Goal: Task Accomplishment & Management: Manage account settings

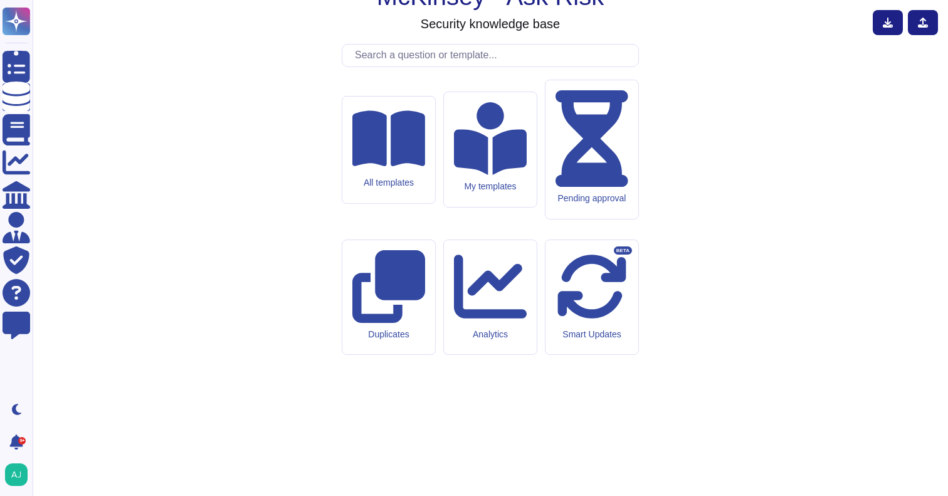
click at [383, 66] on input "text" at bounding box center [494, 56] width 290 height 22
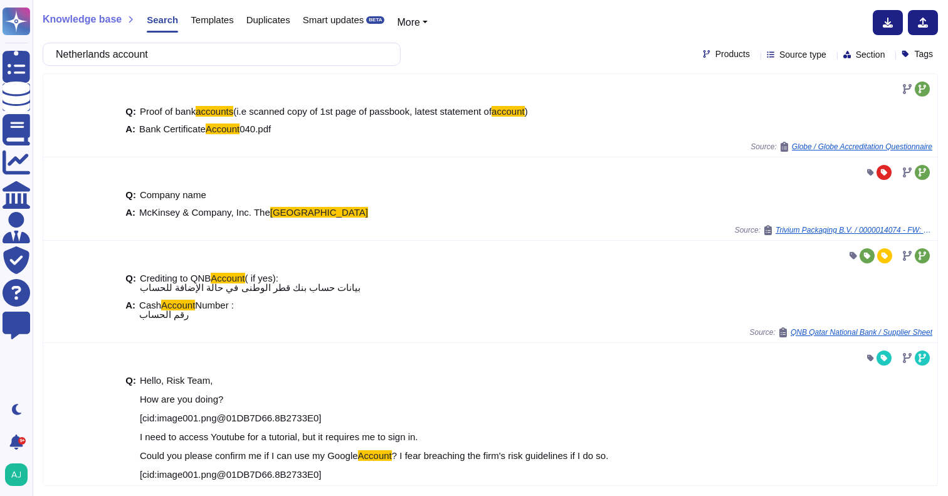
click at [715, 55] on span "Products" at bounding box center [732, 54] width 34 height 9
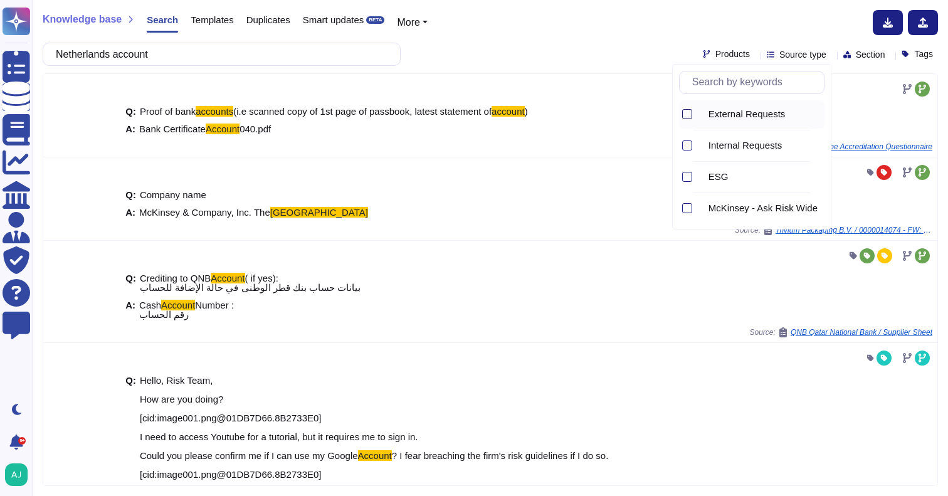
click at [691, 112] on div at bounding box center [687, 114] width 10 height 10
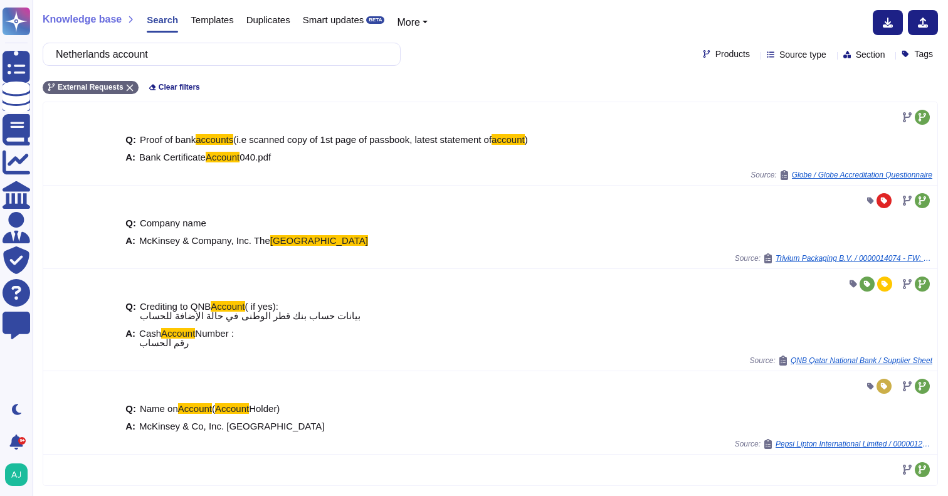
click at [589, 75] on div "External Requests Clear filters" at bounding box center [490, 83] width 895 height 21
click at [125, 56] on input "Netherlands account" at bounding box center [219, 54] width 338 height 22
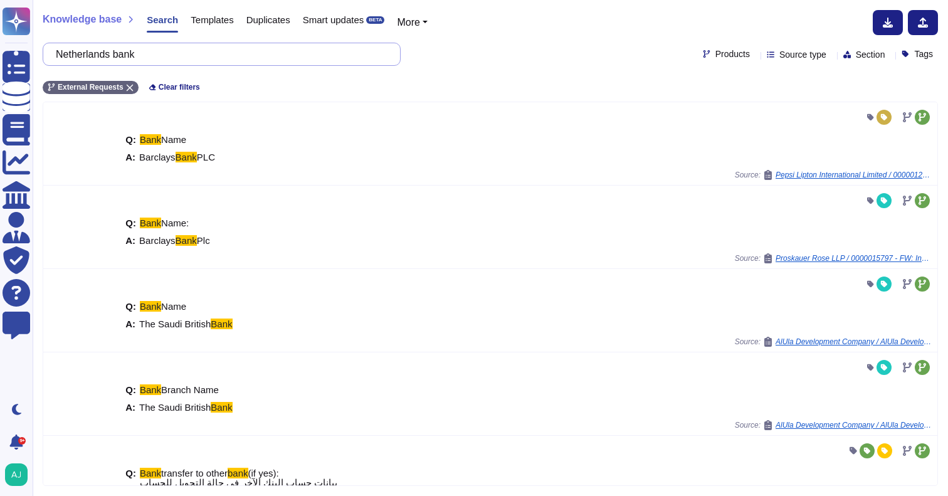
click at [97, 58] on input "Netherlands bank" at bounding box center [219, 54] width 338 height 22
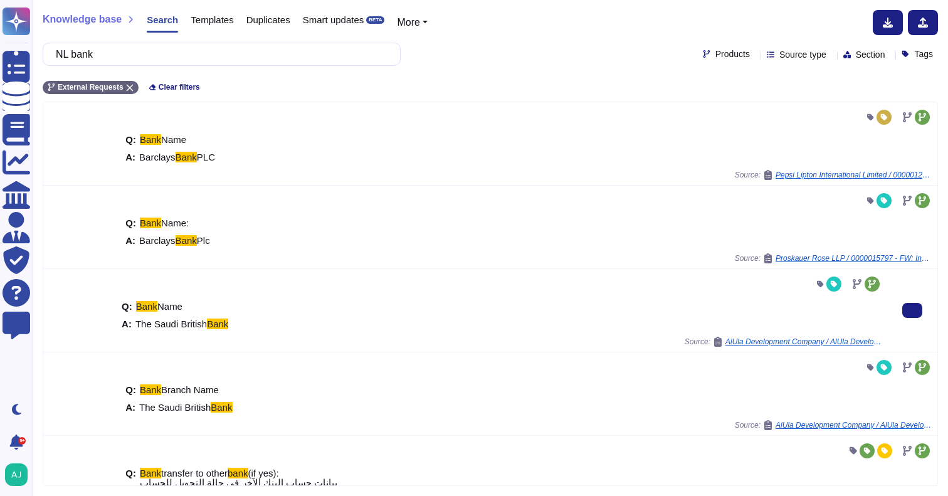
type input "NL bank"
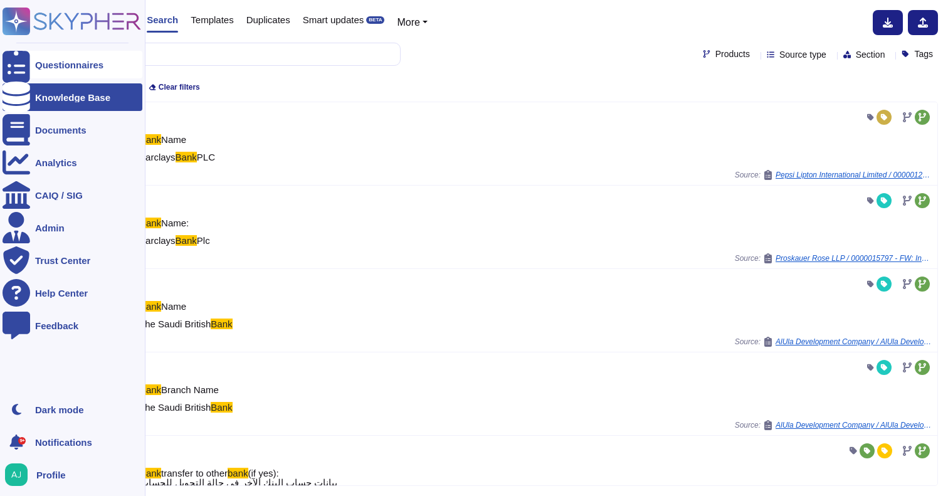
click at [47, 64] on div "Questionnaires" at bounding box center [69, 64] width 68 height 9
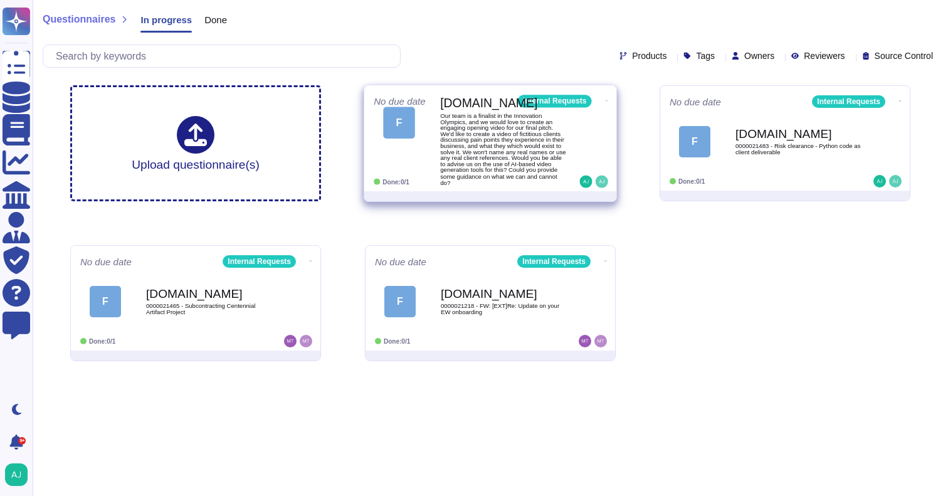
click at [504, 154] on span "Our team is a finalist in the Innovation Olympics, and we would love to create …" at bounding box center [503, 149] width 127 height 73
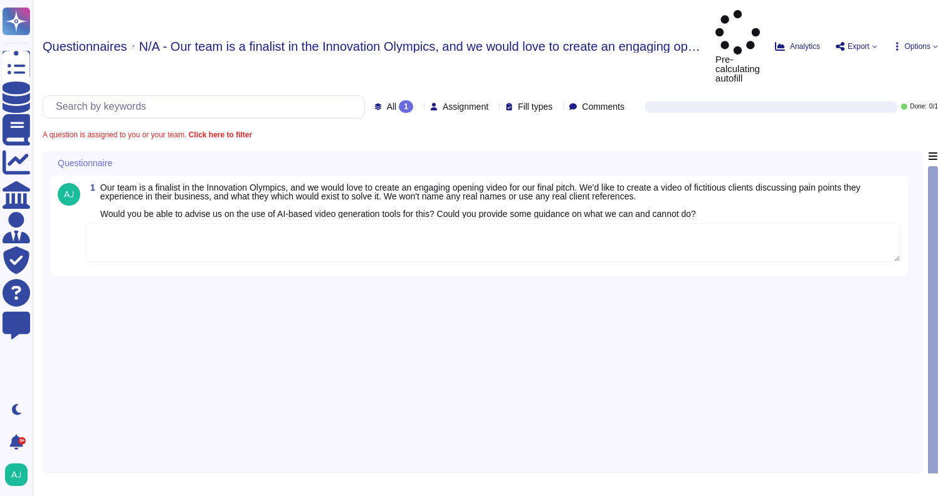
click at [107, 40] on span "Questionnaires" at bounding box center [85, 46] width 85 height 13
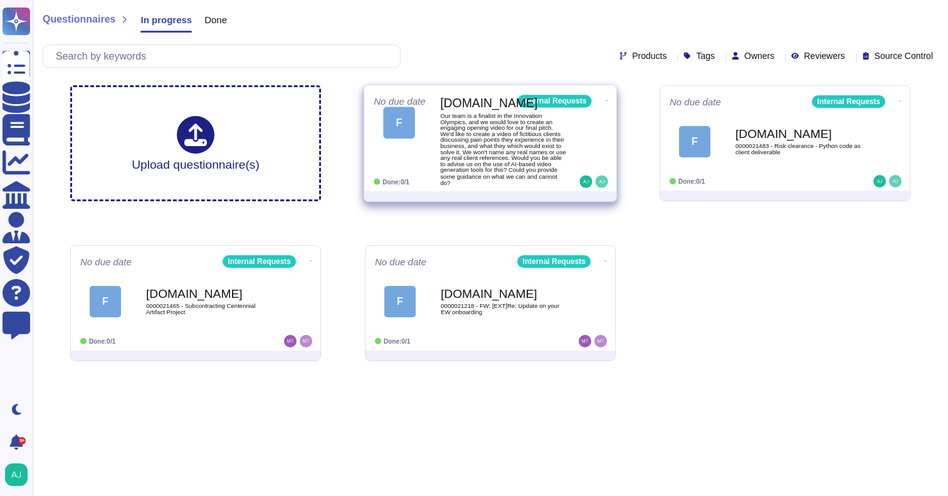
click at [606, 99] on icon at bounding box center [607, 100] width 3 height 3
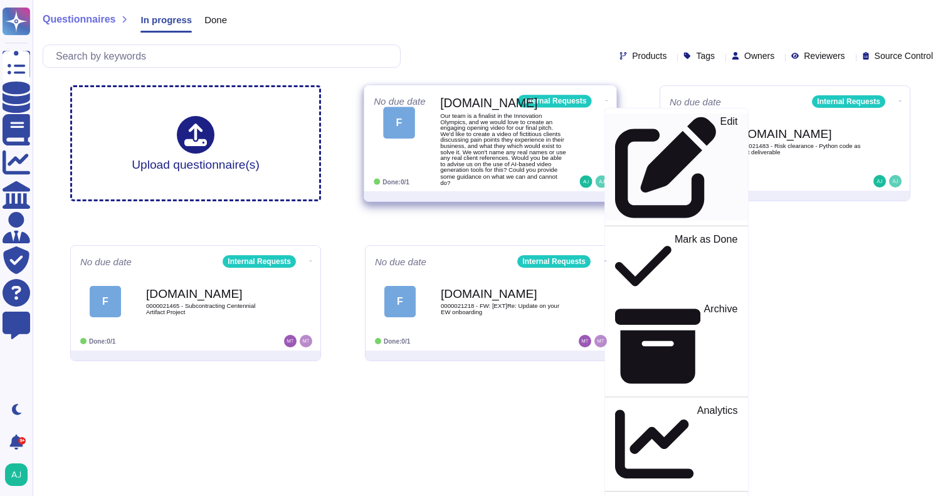
click at [640, 125] on div "Edit" at bounding box center [676, 167] width 122 height 102
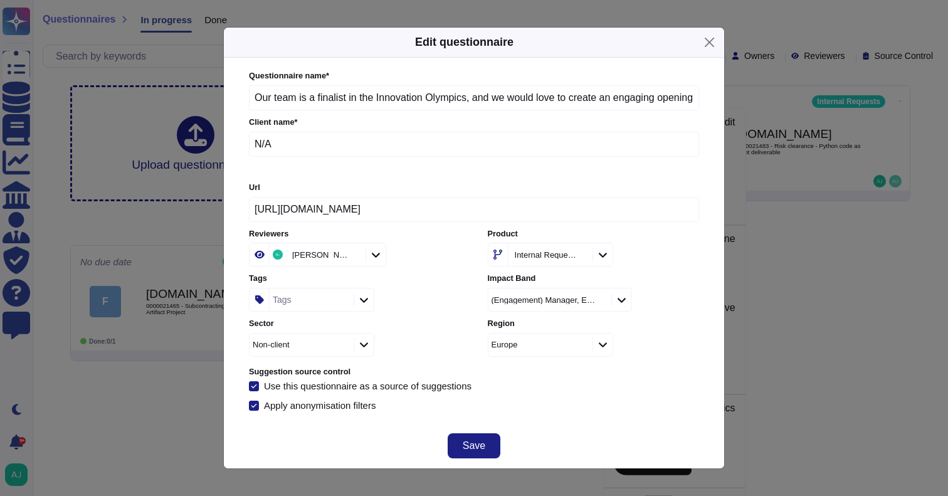
click at [354, 103] on input "Our team is a finalist in the Innovation Olympics, and we would love to create …" at bounding box center [474, 97] width 450 height 25
paste input "0000021522 - Inquiry on Firm policy for AI-driven video generation"
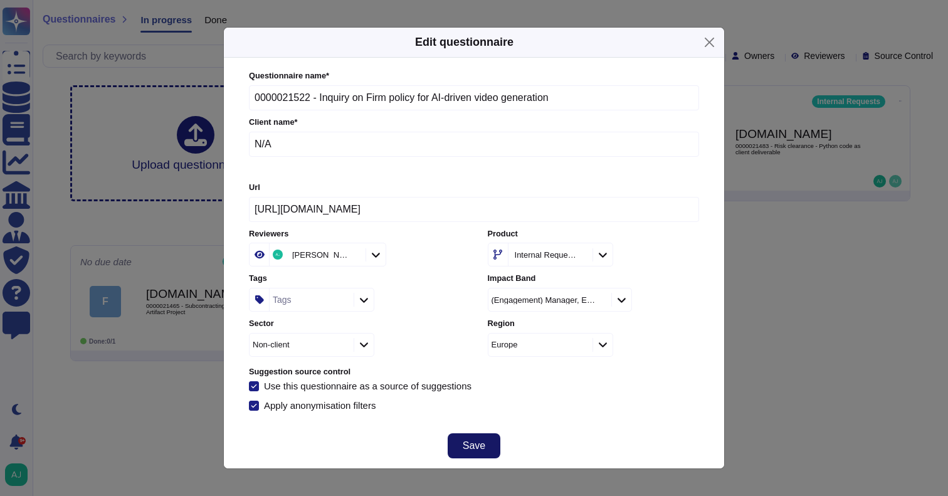
type input "0000021522 - Inquiry on Firm policy for AI-driven video generation"
click at [473, 442] on span "Save" at bounding box center [474, 446] width 23 height 10
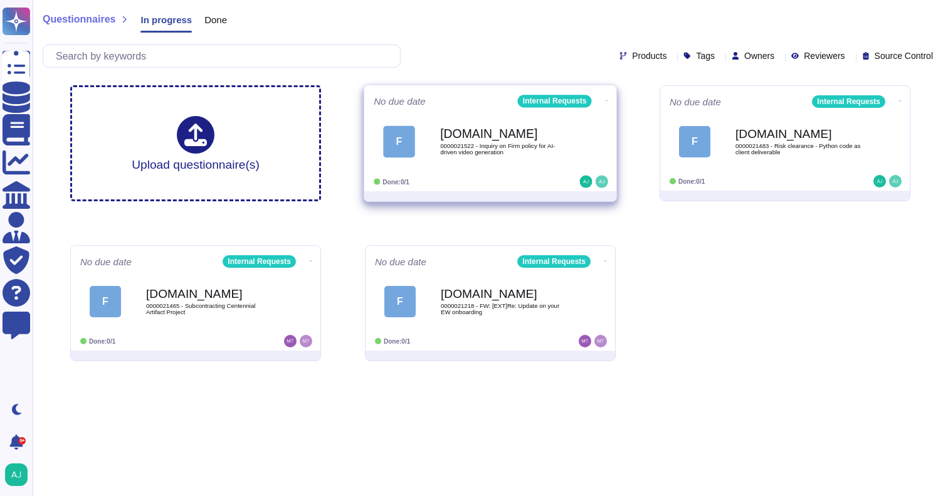
click at [544, 158] on div "[DOMAIN_NAME] 0000021522 - Inquiry on Firm policy for AI-driven video generation" at bounding box center [503, 141] width 127 height 51
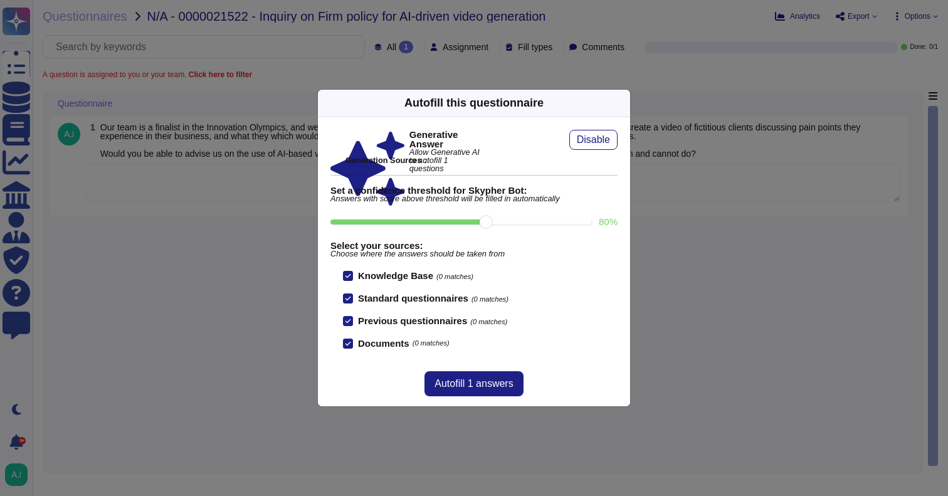
click at [246, 310] on div "Autofill this questionnaire Generative Answer Allow Generative AI to autofill 1…" at bounding box center [474, 248] width 948 height 496
